Goal: Task Accomplishment & Management: Complete application form

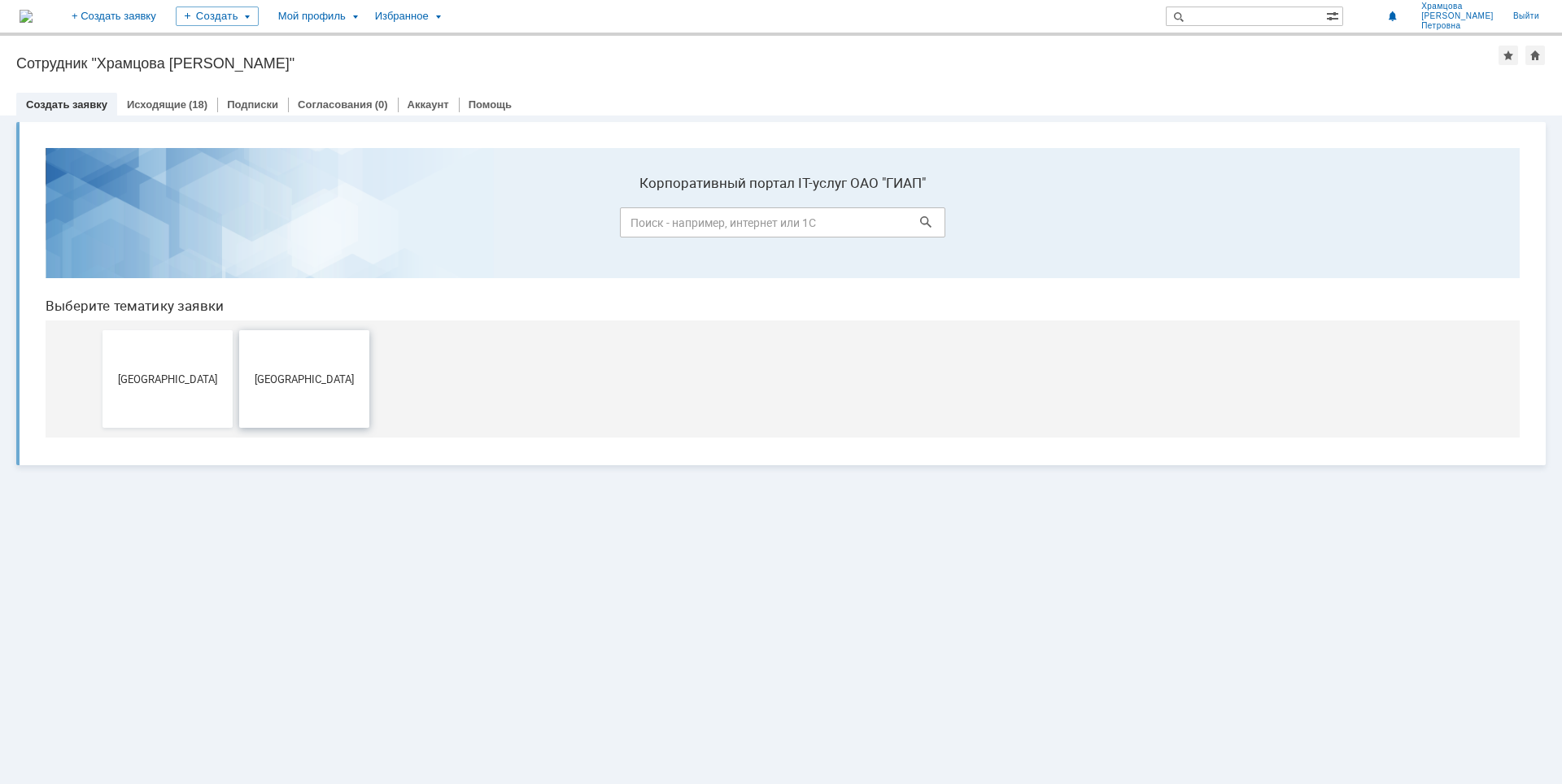
click at [337, 366] on button "[GEOGRAPHIC_DATA]" at bounding box center [304, 379] width 130 height 97
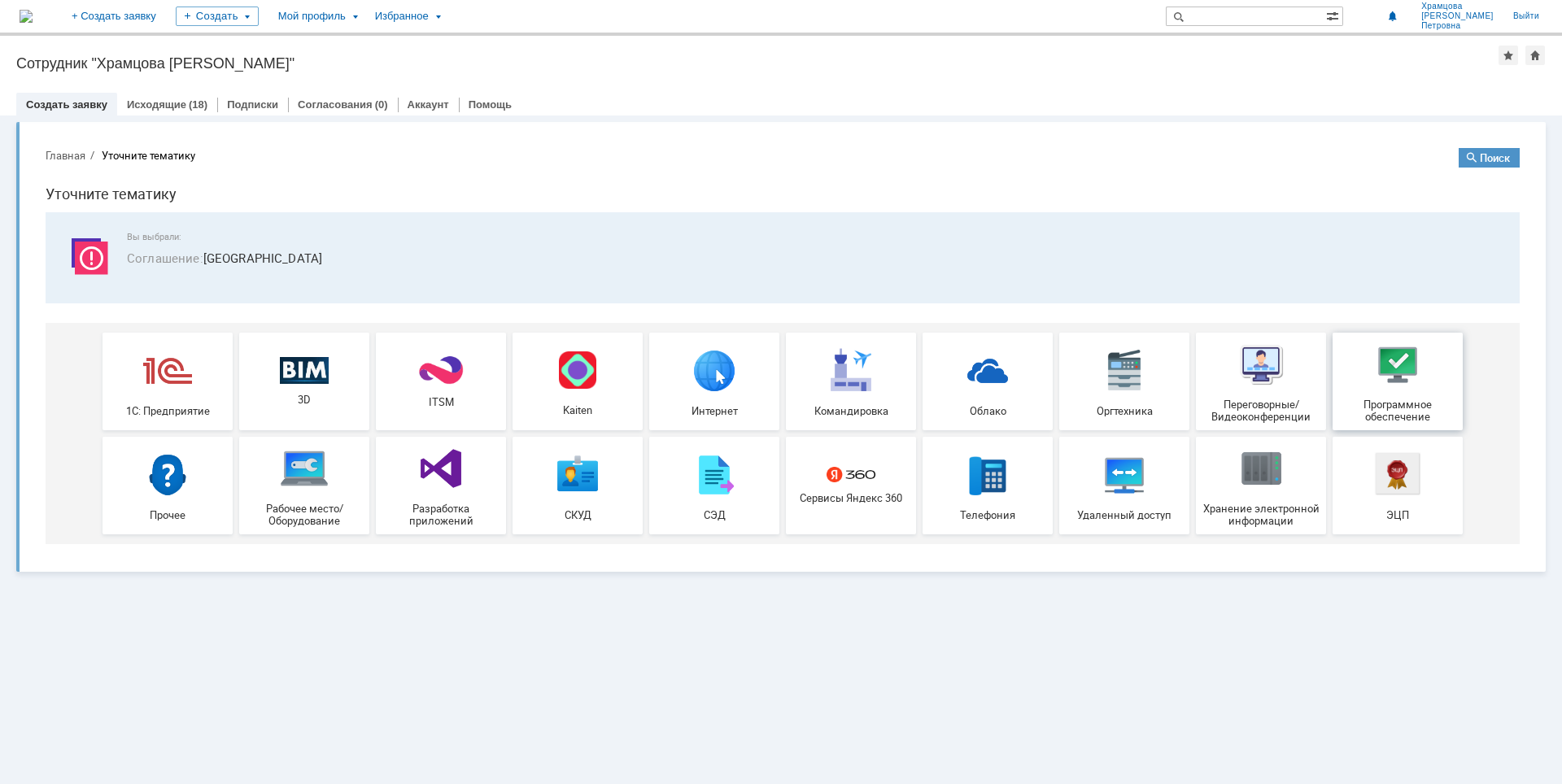
click at [1388, 388] on img at bounding box center [1397, 364] width 49 height 49
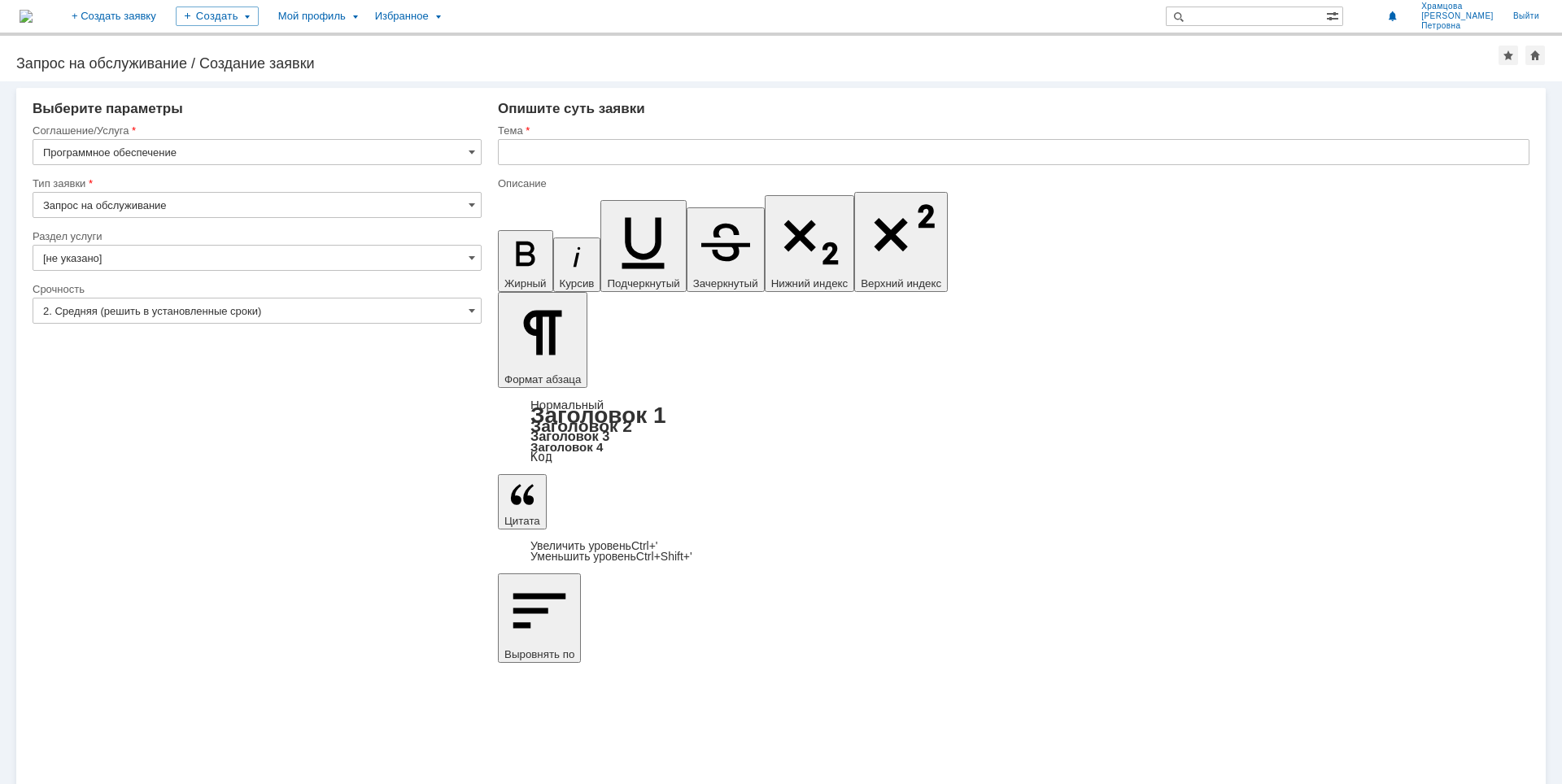
click at [222, 208] on input "Запрос на обслуживание" at bounding box center [257, 204] width 449 height 26
click at [203, 263] on span "Запрос на обслуживание" at bounding box center [257, 262] width 428 height 13
click at [205, 261] on input "[не указано]" at bounding box center [257, 257] width 449 height 26
type input "Запрос на обслуживание"
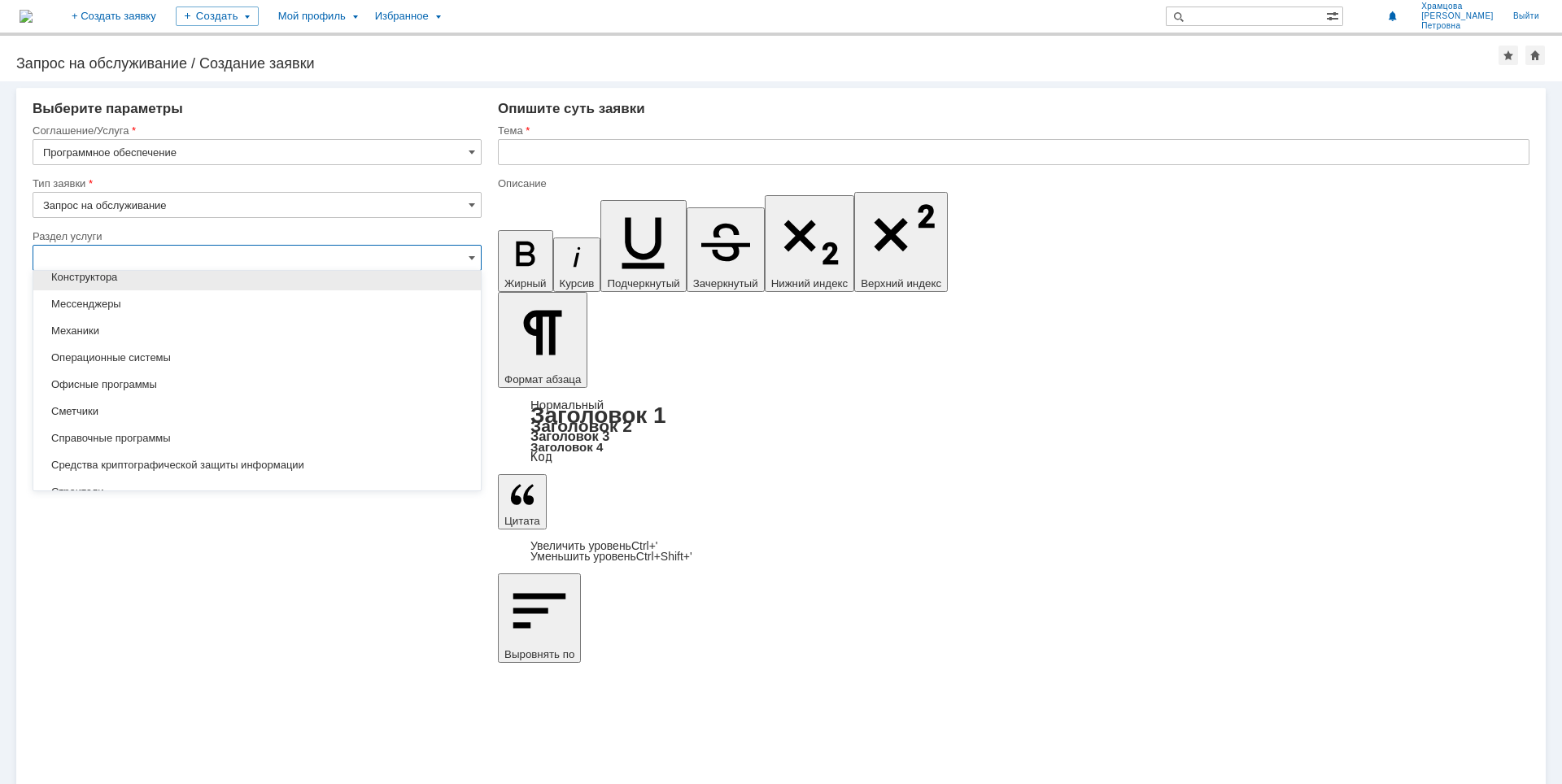
scroll to position [244, 0]
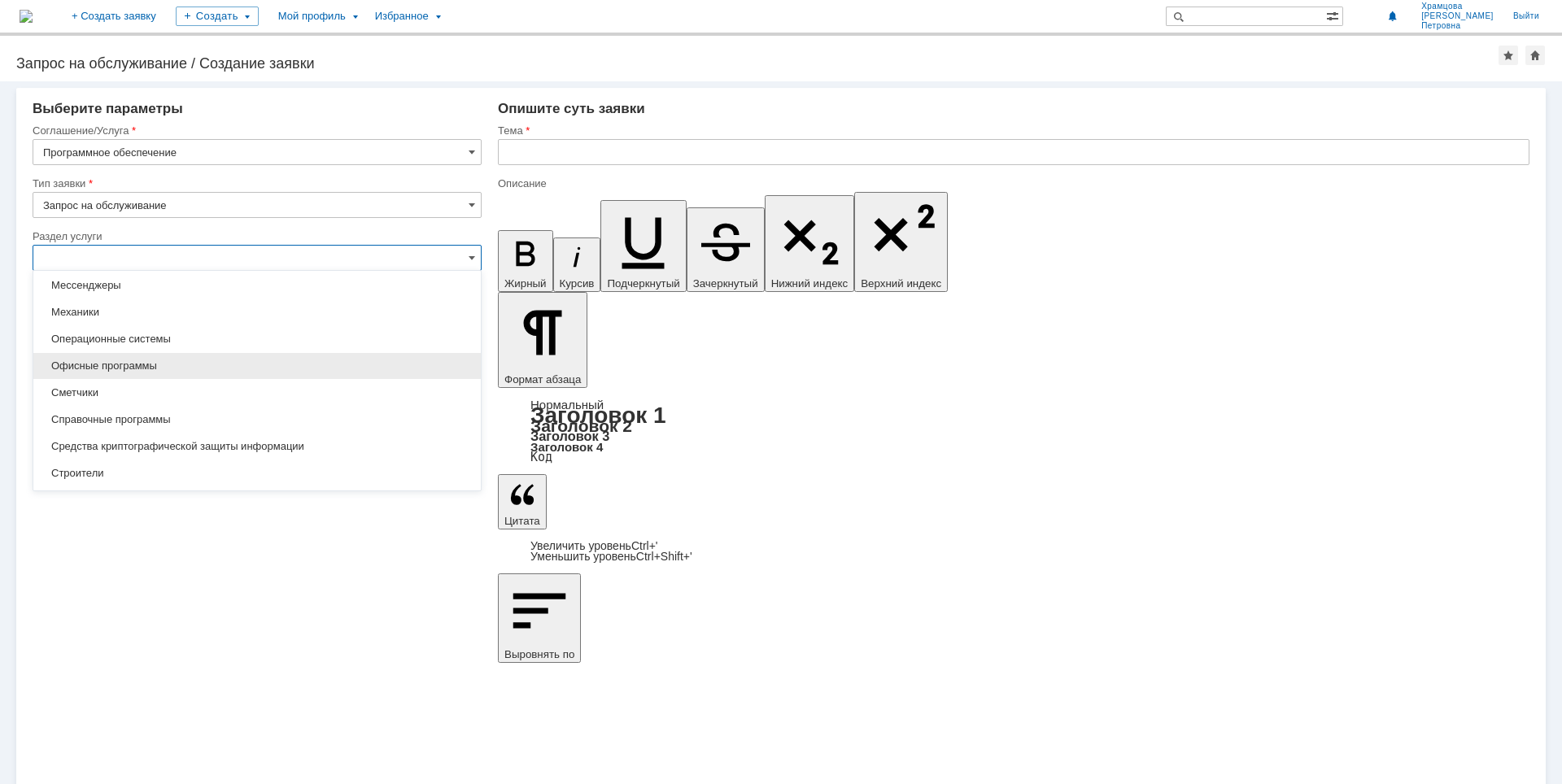
click at [204, 364] on span "Офисные программы" at bounding box center [257, 366] width 428 height 13
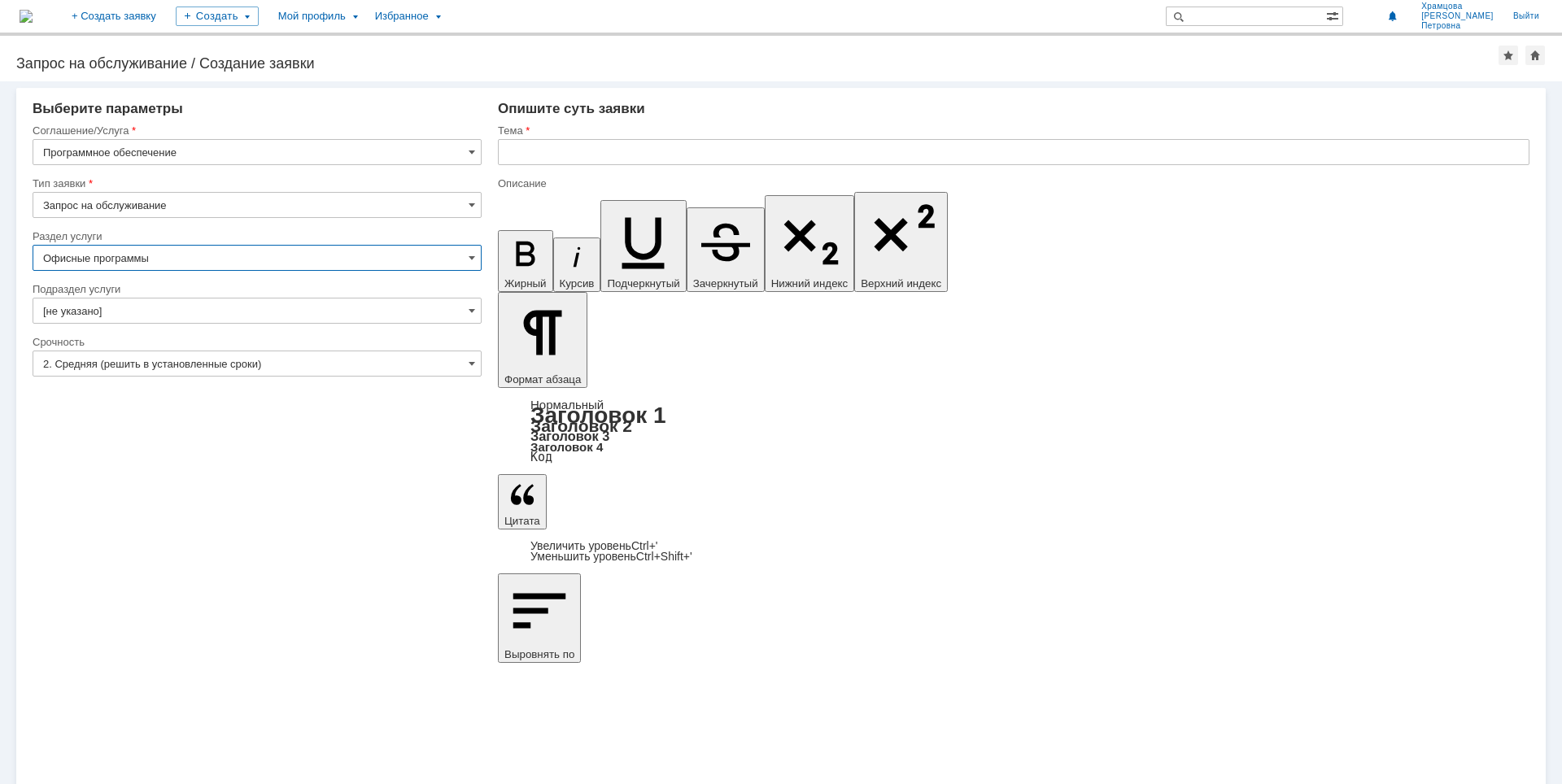
type input "Офисные программы"
click at [221, 308] on input "[не указано]" at bounding box center [257, 310] width 449 height 26
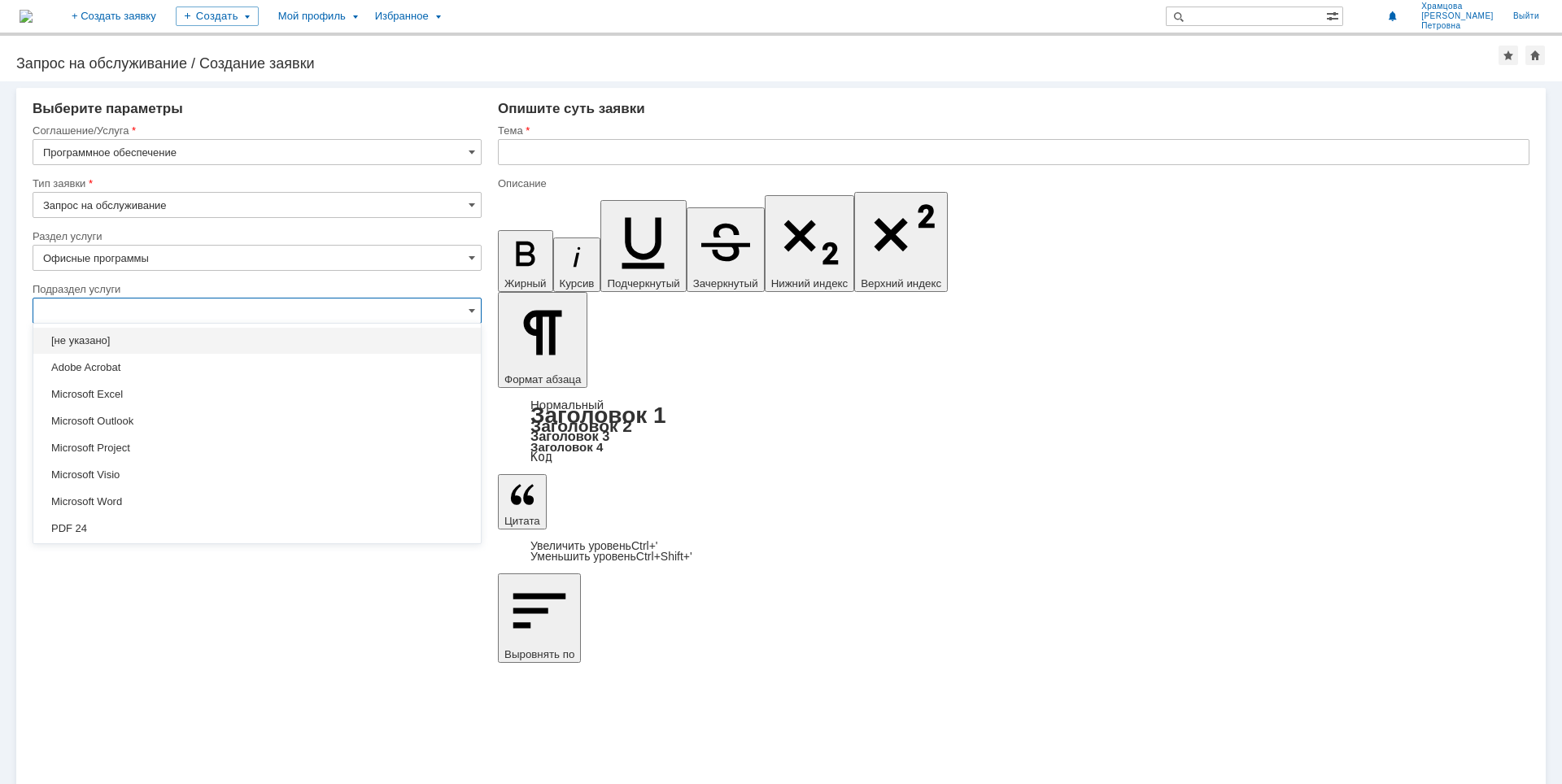
click at [159, 501] on span "Microsoft Word" at bounding box center [257, 501] width 428 height 13
type input "Microsoft Word"
click at [612, 156] on input "text" at bounding box center [1014, 152] width 1032 height 26
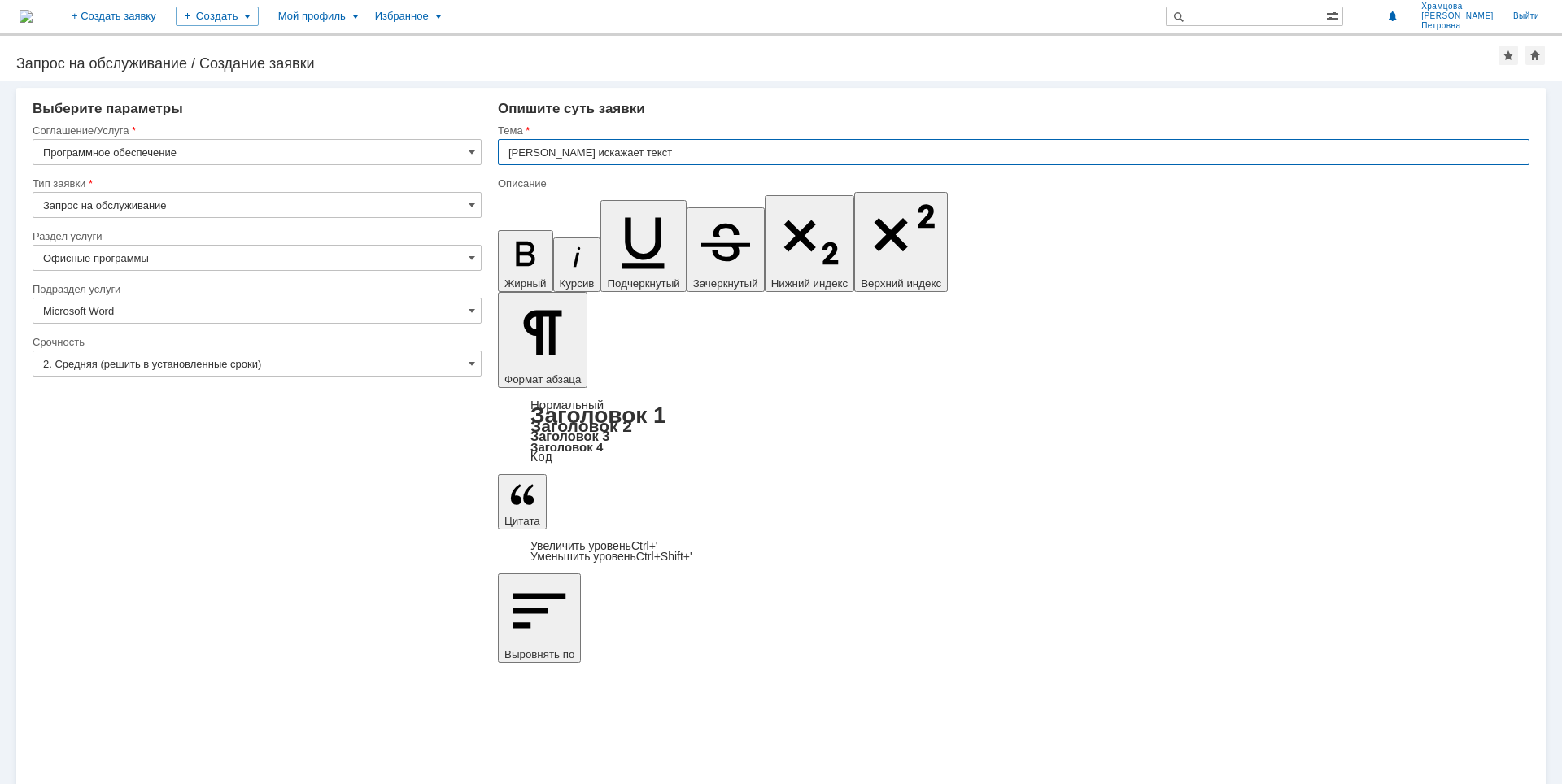
type input "Ворд искажает текст"
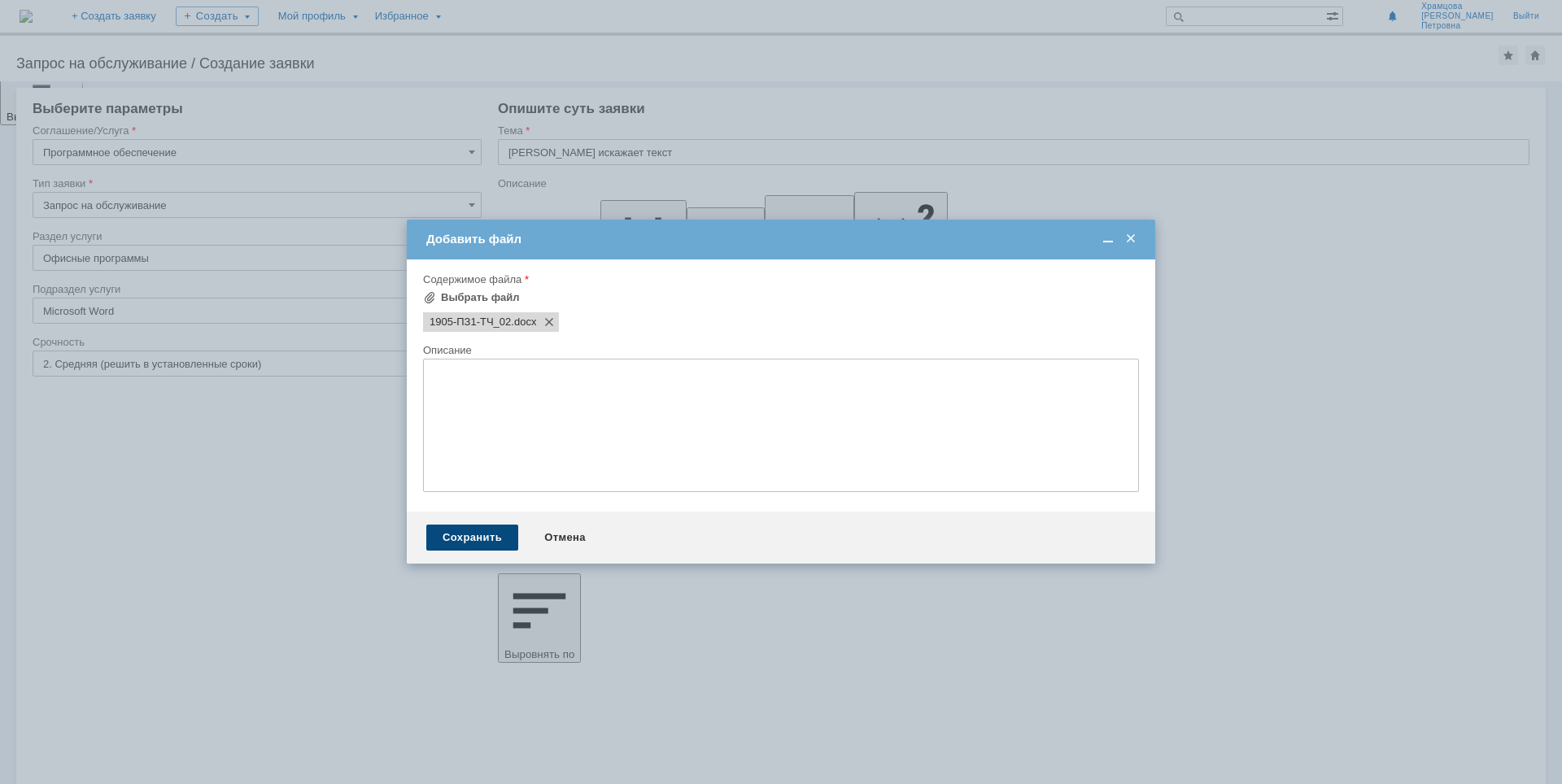
click at [457, 539] on div "Сохранить" at bounding box center [472, 537] width 92 height 26
